Goal: Task Accomplishment & Management: Use online tool/utility

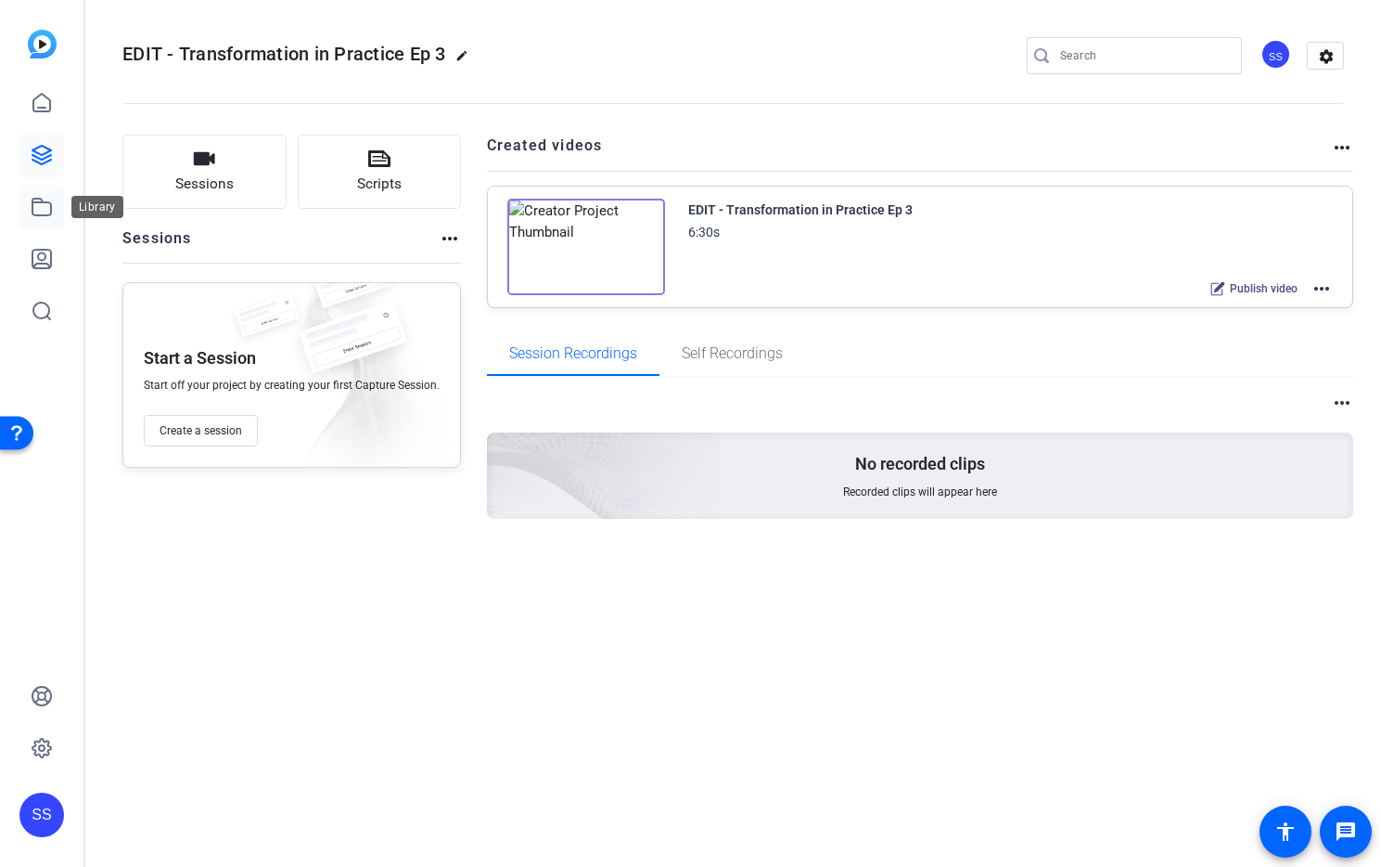
click at [45, 209] on icon at bounding box center [42, 207] width 22 height 22
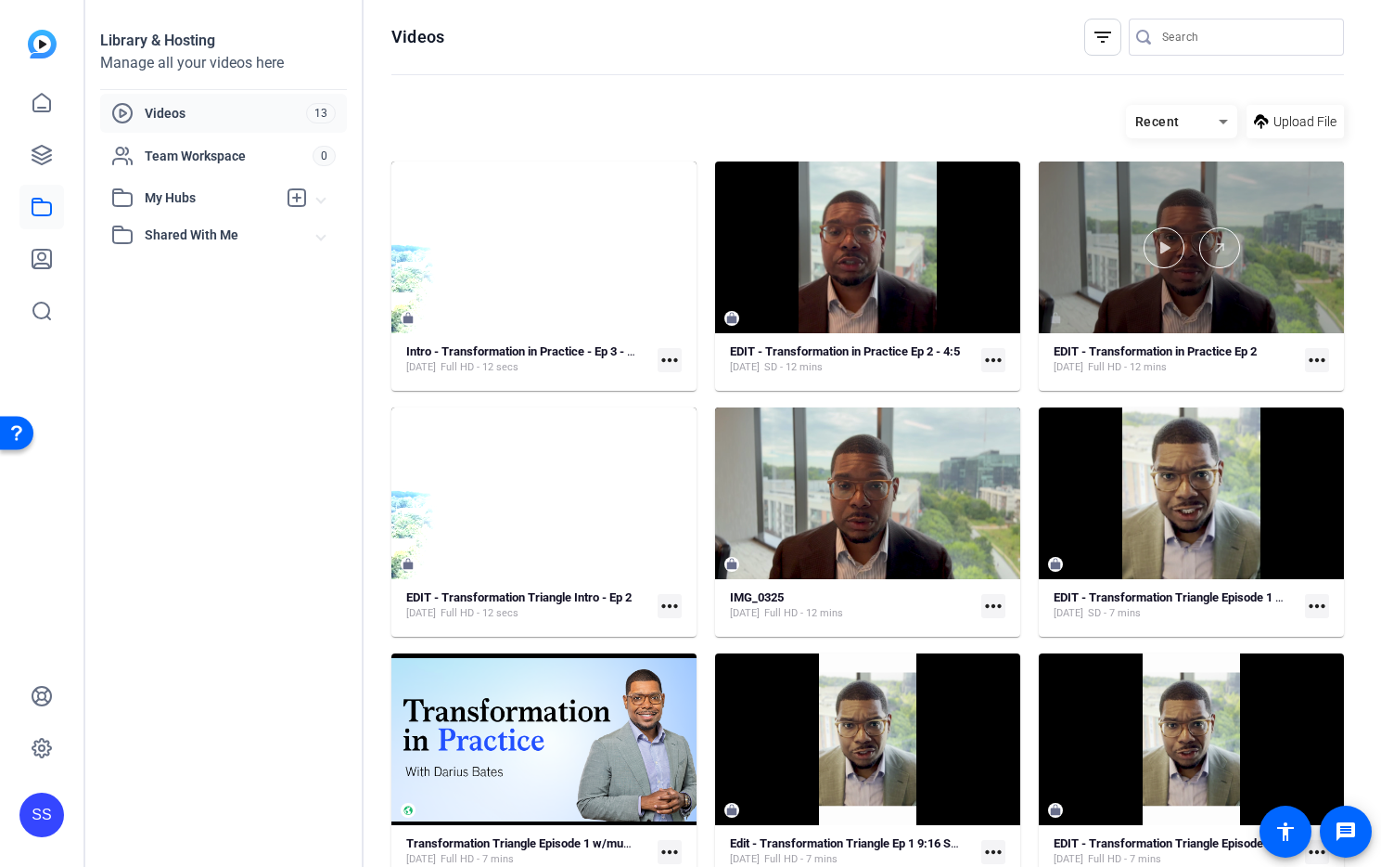
click at [1094, 266] on div at bounding box center [1191, 247] width 305 height 41
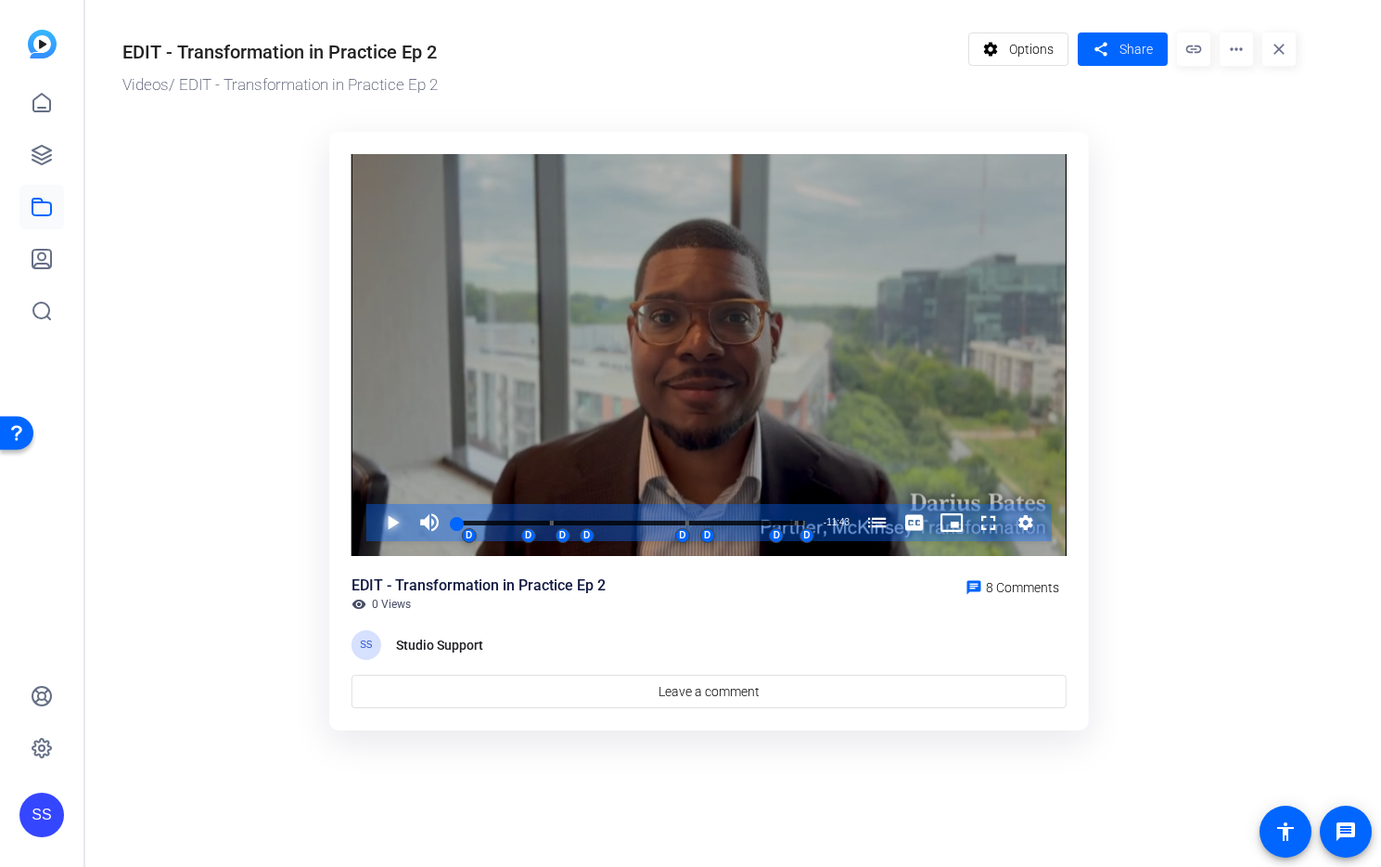
click at [374, 525] on span "Video Player" at bounding box center [374, 522] width 0 height 37
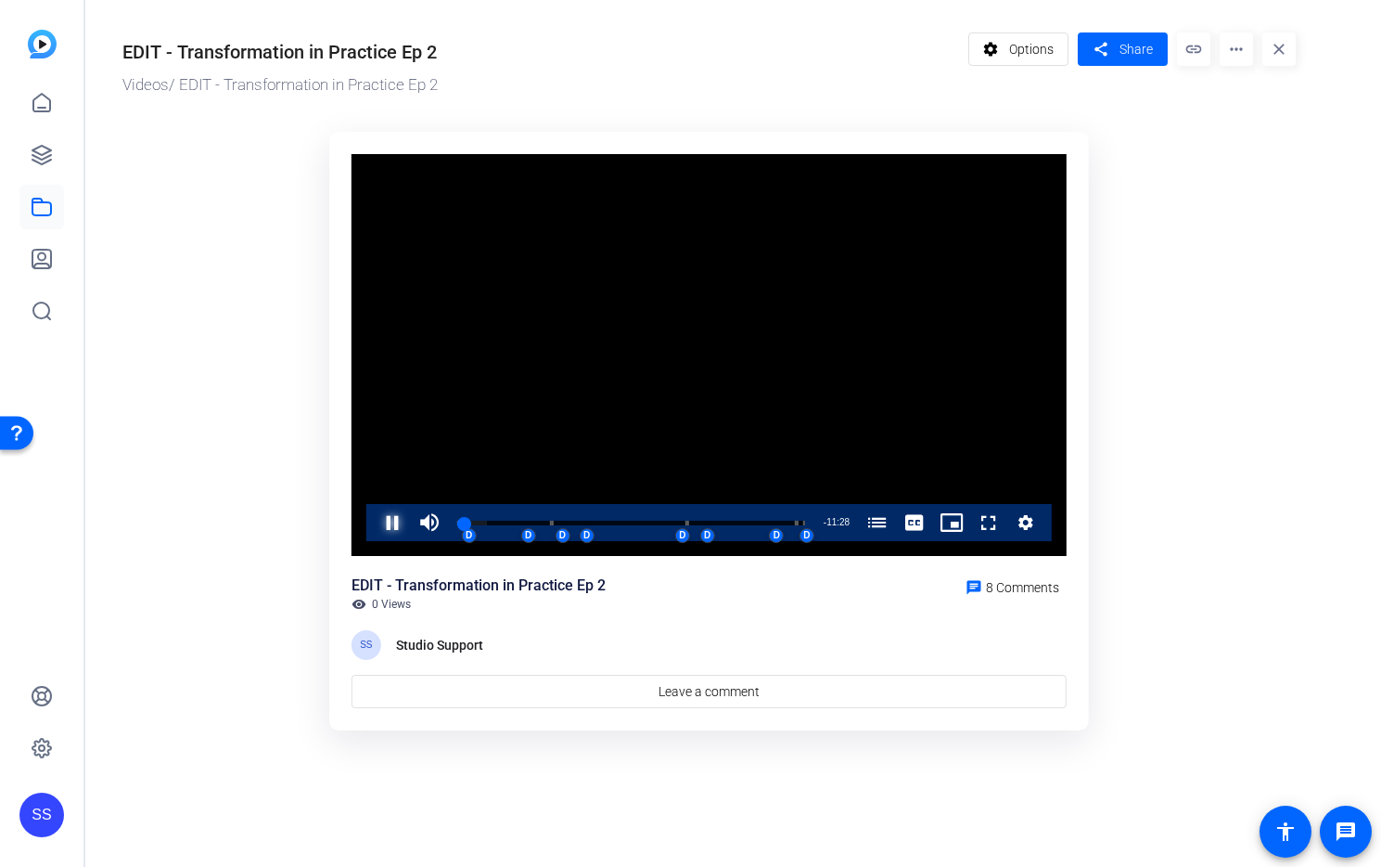
click at [374, 523] on span "Video Player" at bounding box center [374, 522] width 0 height 37
click at [461, 520] on div "00:09" at bounding box center [459, 522] width 5 height 5
click at [374, 520] on span "Video Player" at bounding box center [374, 522] width 0 height 37
click at [35, 164] on icon at bounding box center [42, 155] width 22 height 22
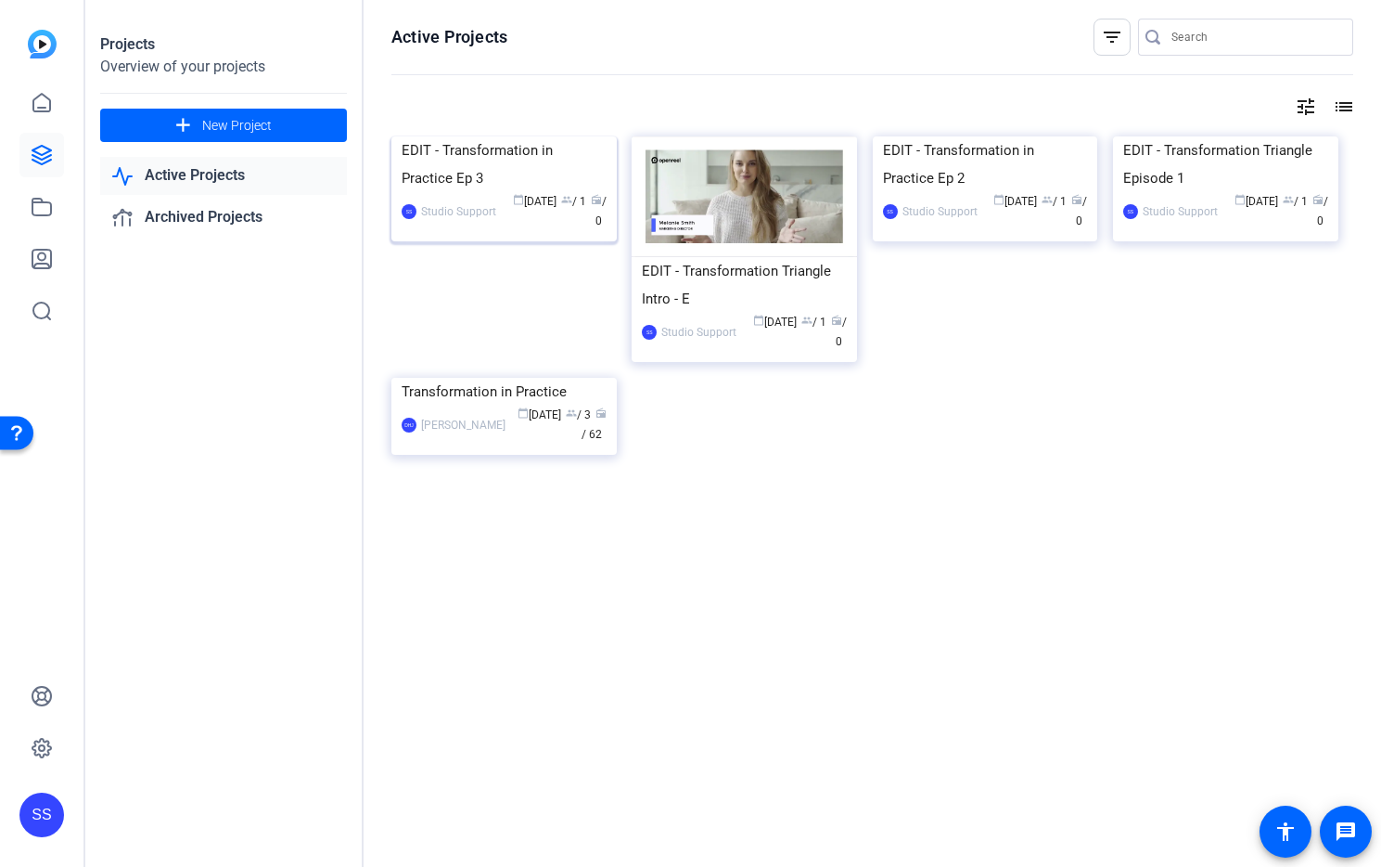
click at [508, 136] on img at bounding box center [504, 136] width 225 height 0
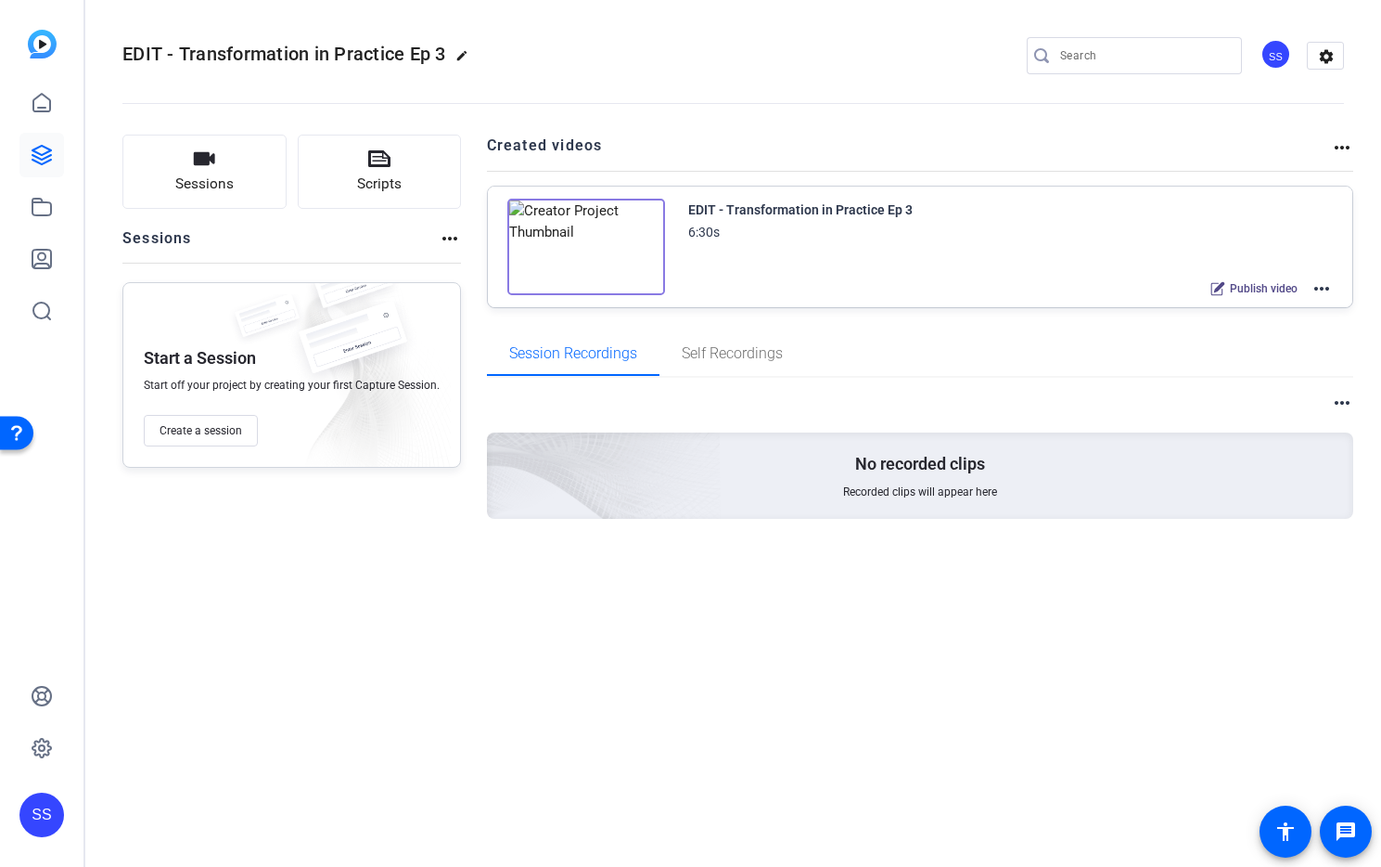
click at [1322, 292] on mat-icon "more_horiz" at bounding box center [1322, 288] width 22 height 22
click at [1292, 309] on span "Edit in Creator" at bounding box center [1253, 311] width 129 height 22
click at [1328, 290] on mat-icon "more_horiz" at bounding box center [1322, 288] width 22 height 22
click at [1304, 331] on span "Duplicate here" at bounding box center [1253, 334] width 129 height 22
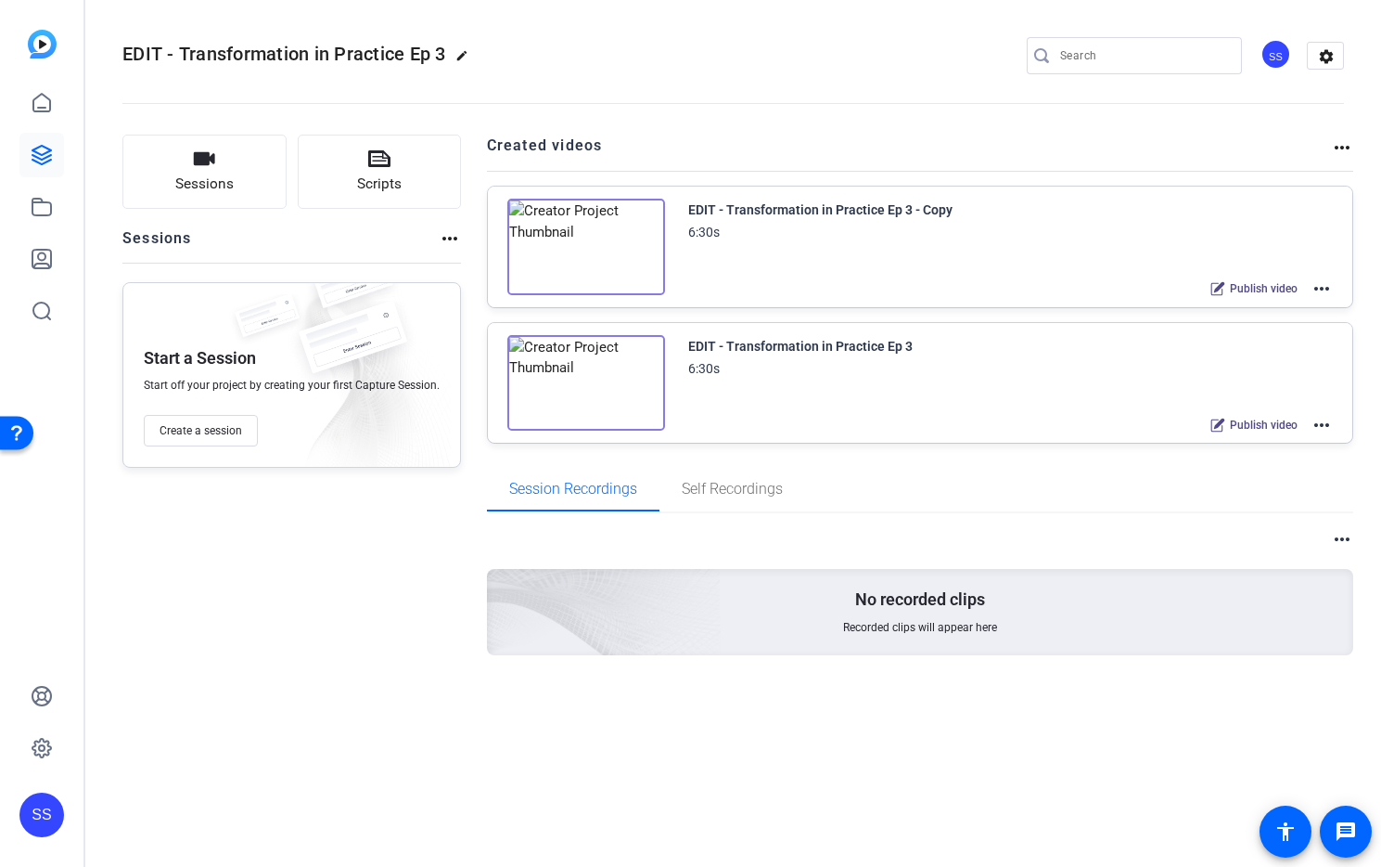
click at [1318, 290] on mat-icon "more_horiz" at bounding box center [1322, 288] width 22 height 22
click at [1305, 303] on span "Edit in Creator" at bounding box center [1253, 311] width 129 height 22
